Goal: Task Accomplishment & Management: Use online tool/utility

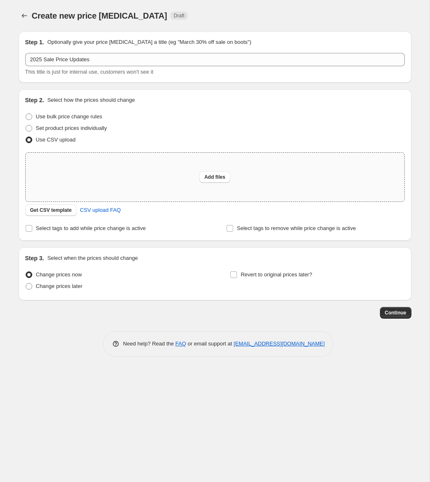
click at [108, 187] on div "Add files" at bounding box center [215, 177] width 379 height 49
click at [117, 167] on div "Add files" at bounding box center [215, 177] width 379 height 49
type input "C:\fakepath\SHOPIFY-SALE-PRICES.csv"
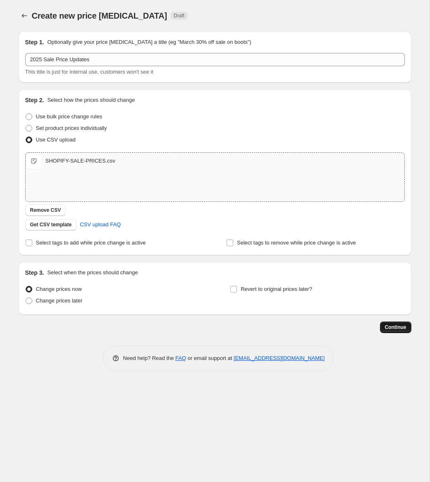
click at [388, 326] on span "Continue" at bounding box center [396, 327] width 22 height 7
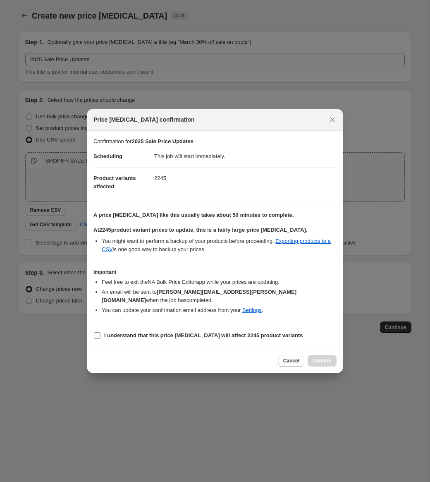
click at [172, 333] on b "I understand that this price [MEDICAL_DATA] will affect 2245 product variants" at bounding box center [203, 335] width 199 height 6
click at [101, 333] on input "I understand that this price [MEDICAL_DATA] will affect 2245 product variants" at bounding box center [97, 335] width 7 height 7
checkbox input "true"
click at [324, 358] on span "Confirm" at bounding box center [322, 360] width 19 height 7
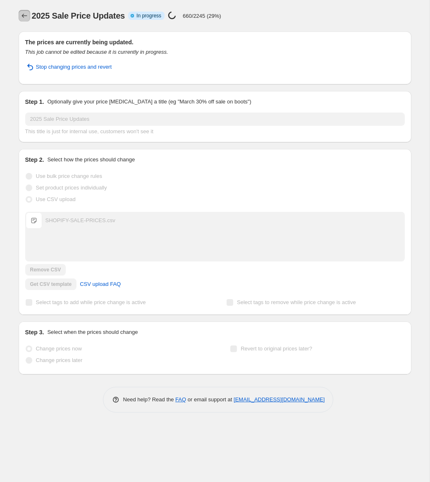
click at [23, 16] on icon "Price change jobs" at bounding box center [24, 16] width 5 height 4
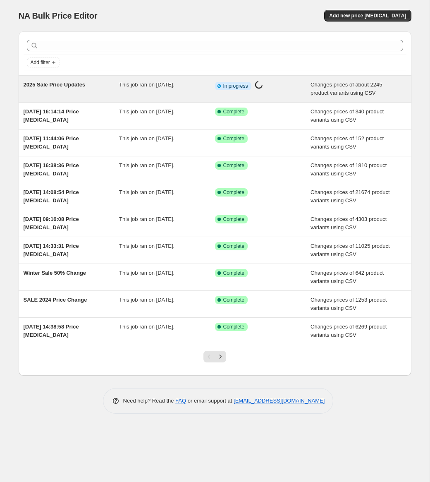
click at [57, 85] on span "2025 Sale Price Updates" at bounding box center [55, 84] width 62 height 6
